Goal: Transaction & Acquisition: Purchase product/service

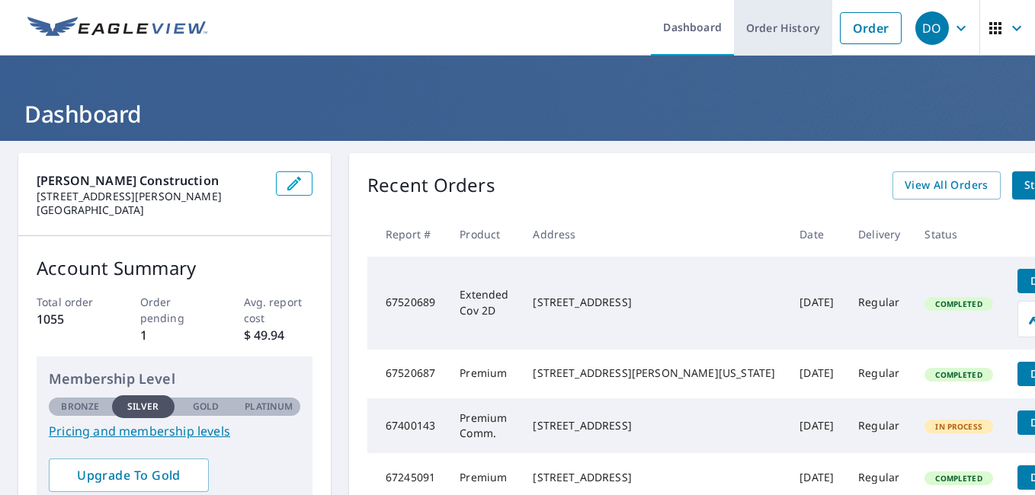
click at [771, 27] on link "Order History" at bounding box center [783, 28] width 98 height 56
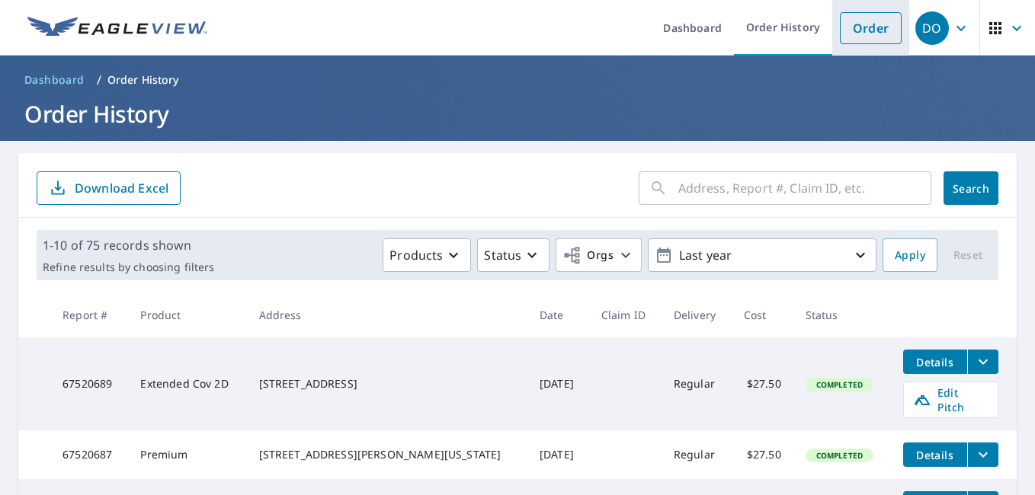
click at [878, 29] on link "Order" at bounding box center [871, 28] width 62 height 32
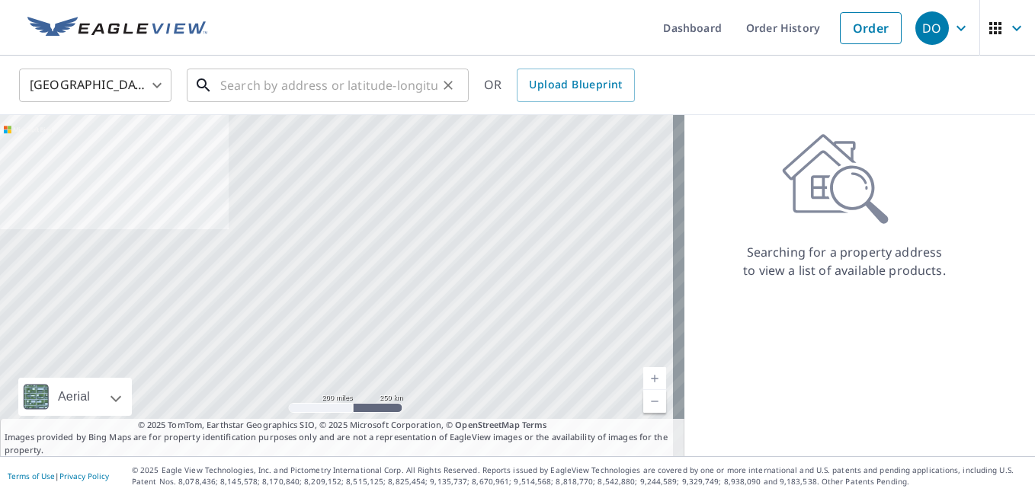
click at [307, 87] on input "text" at bounding box center [328, 85] width 217 height 43
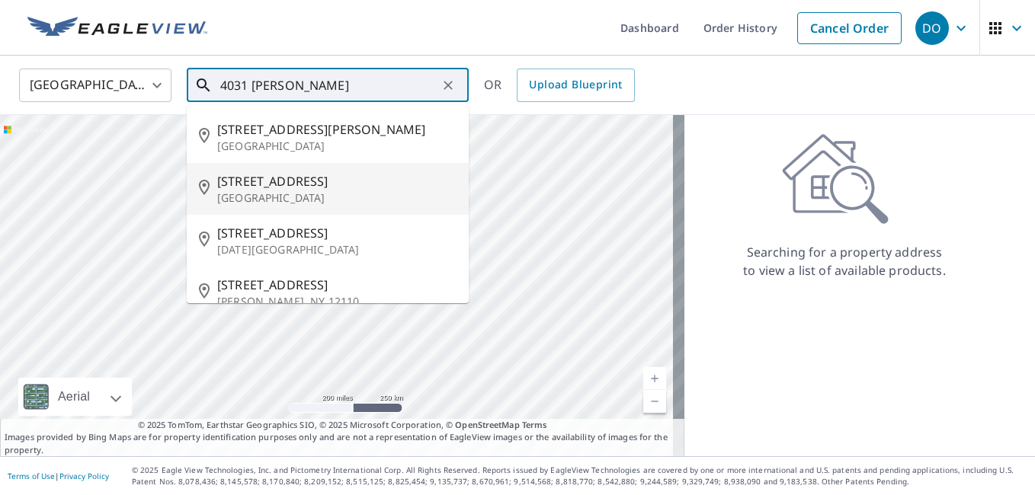
click at [315, 196] on p "[GEOGRAPHIC_DATA]" at bounding box center [336, 198] width 239 height 15
type input "[STREET_ADDRESS][PERSON_NAME]"
